Goal: Information Seeking & Learning: Learn about a topic

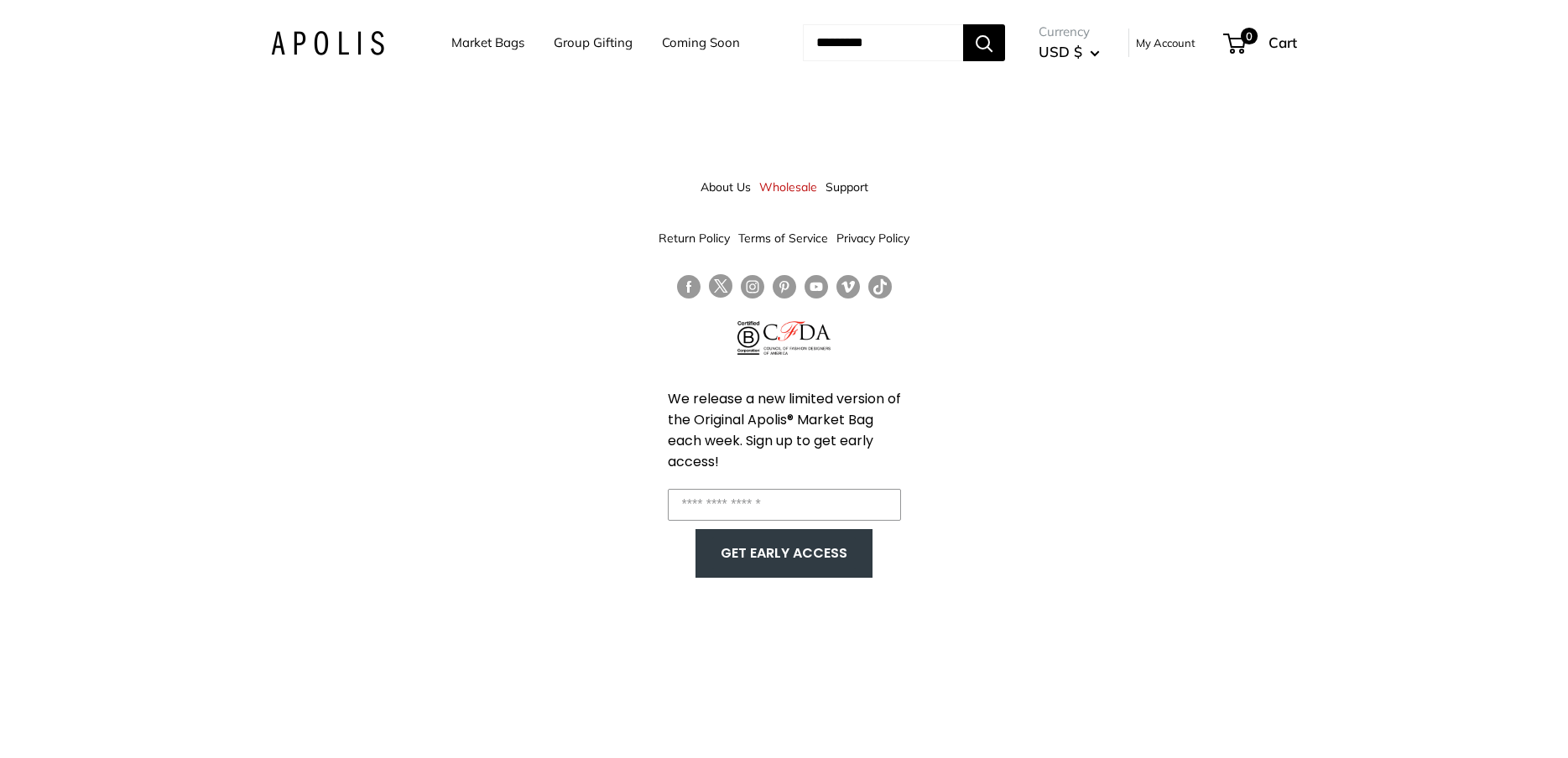
click at [723, 190] on link "About Us" at bounding box center [725, 187] width 50 height 30
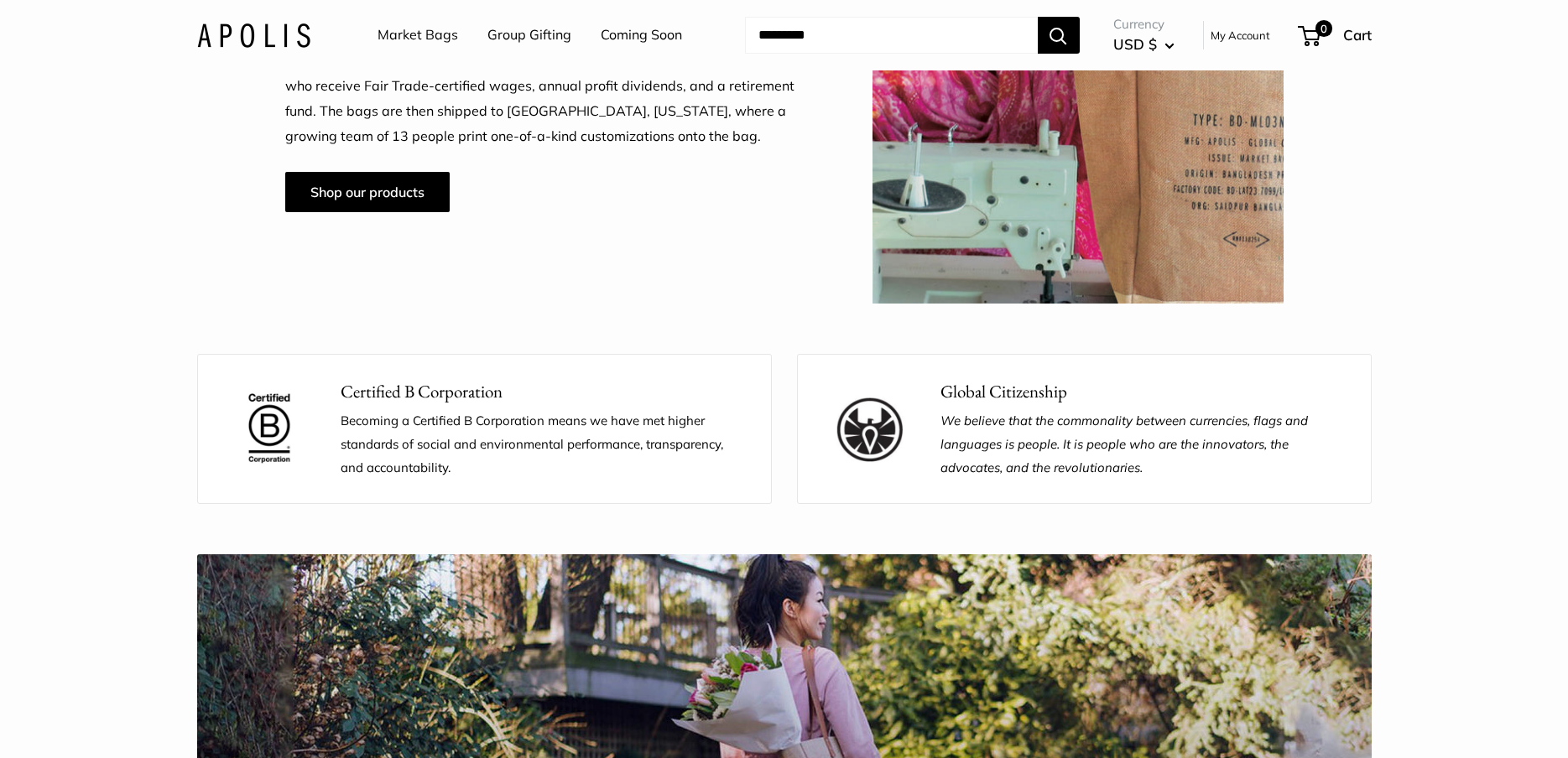
scroll to position [1368, 0]
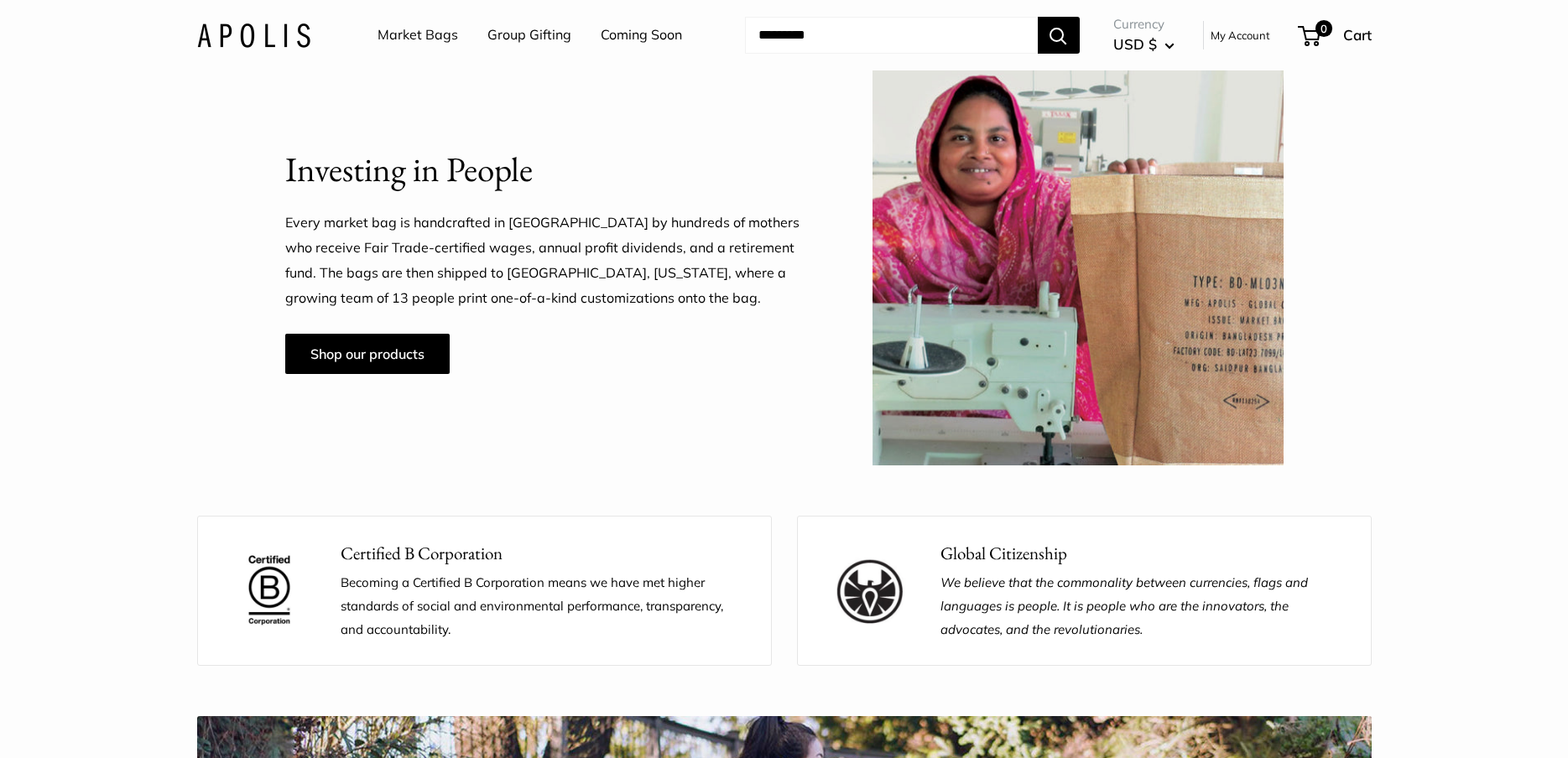
click at [1105, 557] on p "Global Citizenship" at bounding box center [1143, 554] width 405 height 27
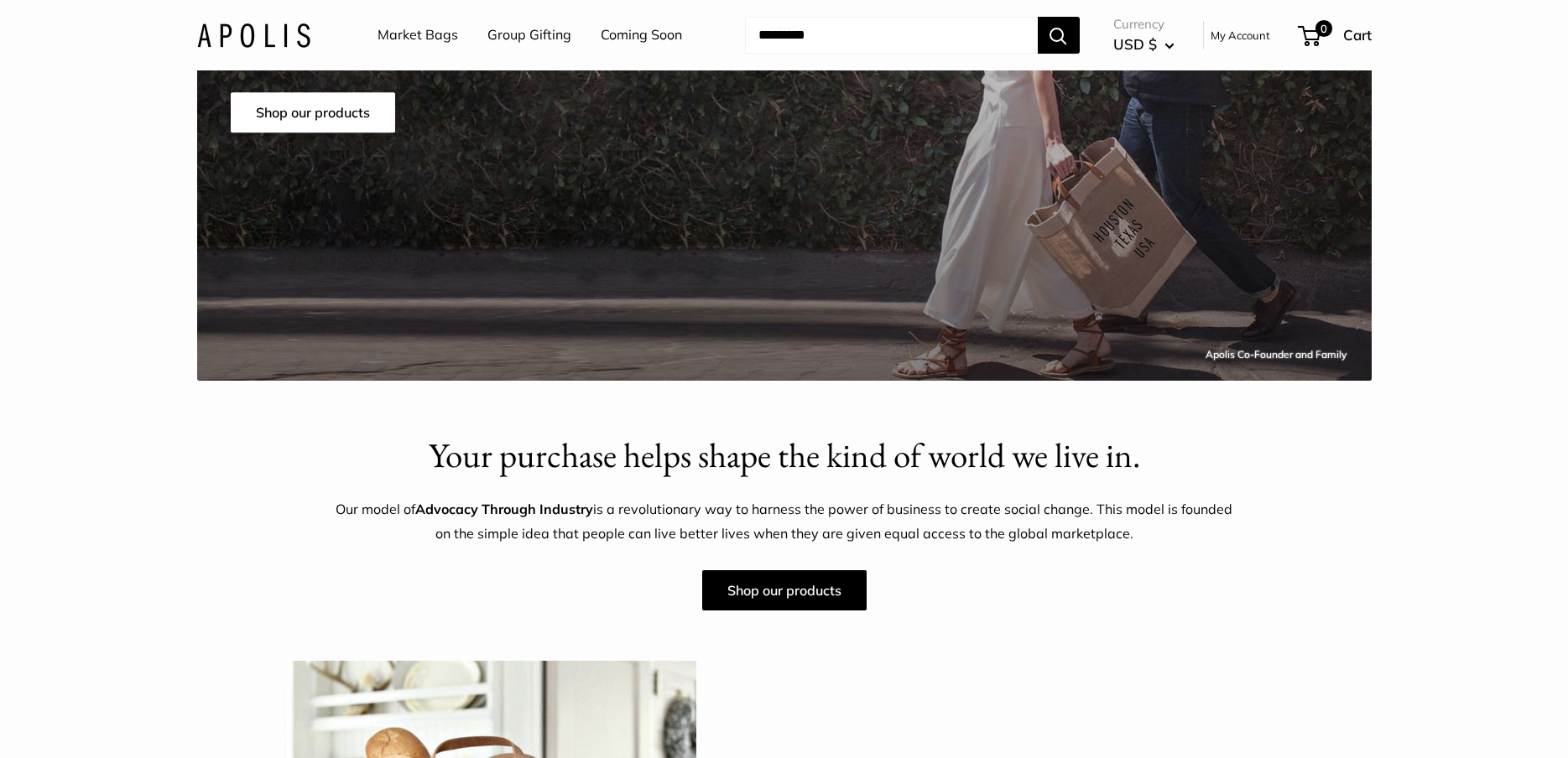
scroll to position [342, 0]
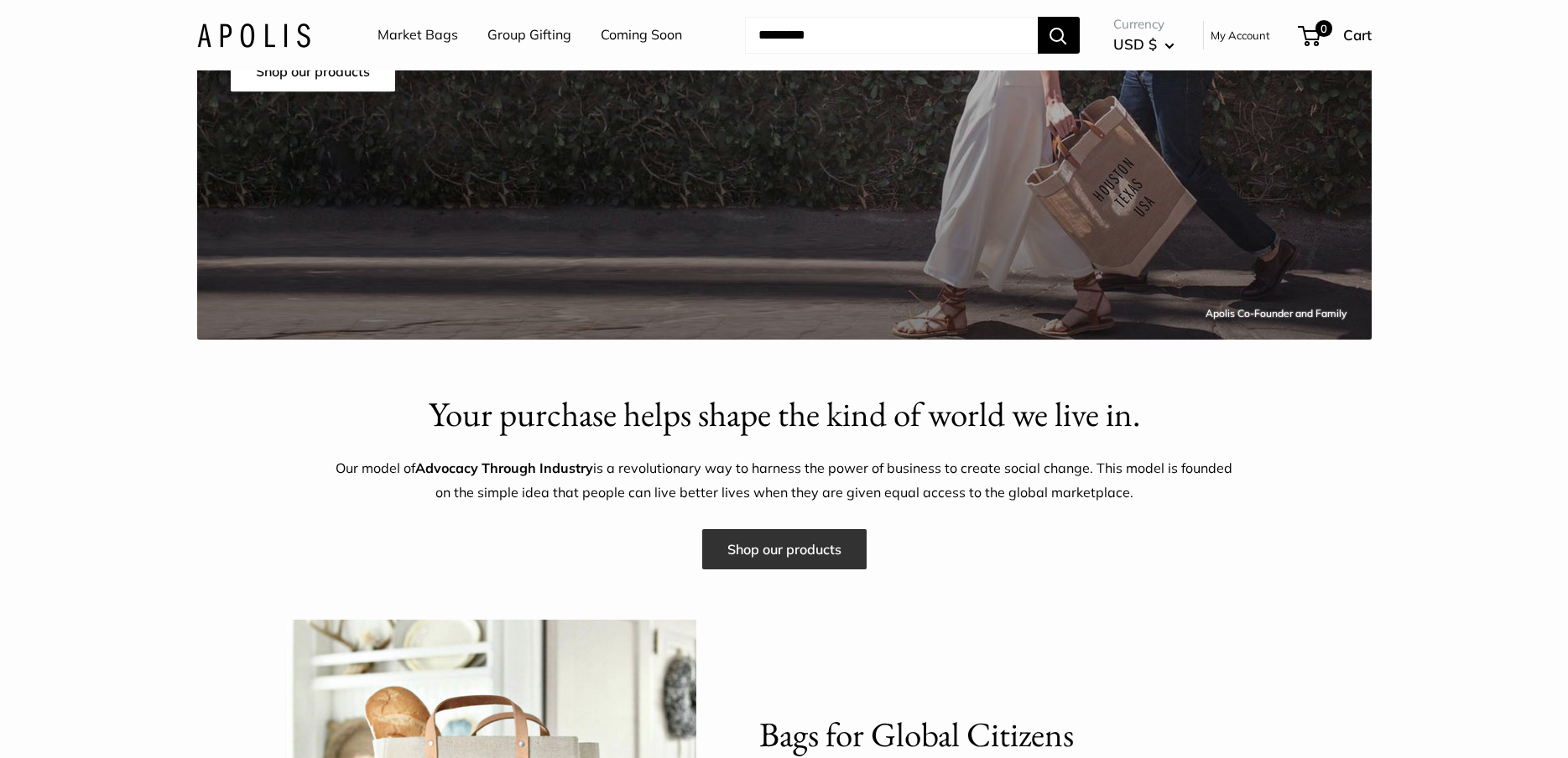
click at [810, 543] on link "Shop our products" at bounding box center [784, 550] width 165 height 40
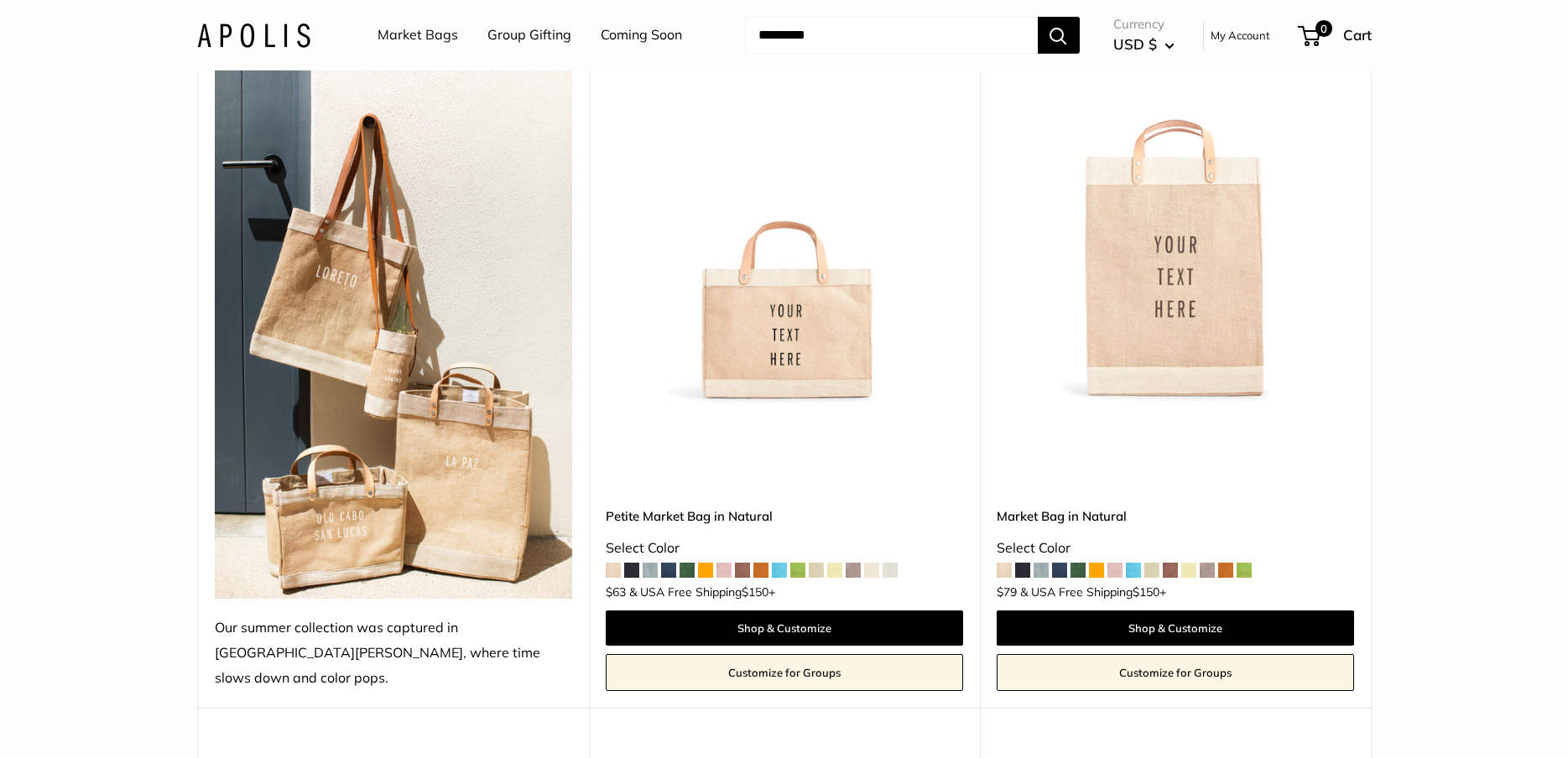
scroll to position [342, 0]
